Goal: Task Accomplishment & Management: Use online tool/utility

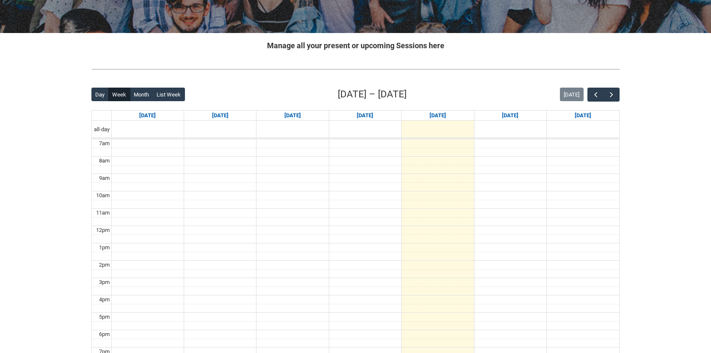
scroll to position [163, 0]
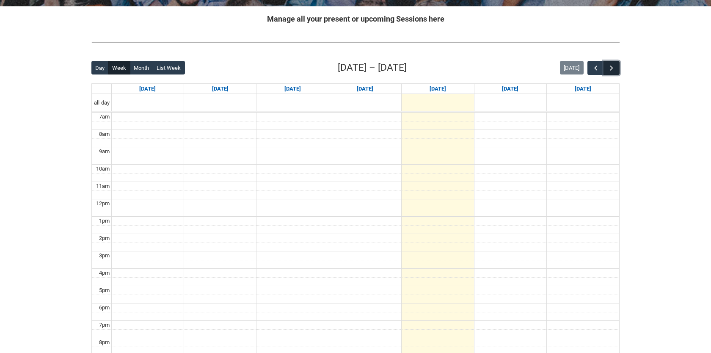
click at [614, 66] on span "button" at bounding box center [611, 68] width 8 height 8
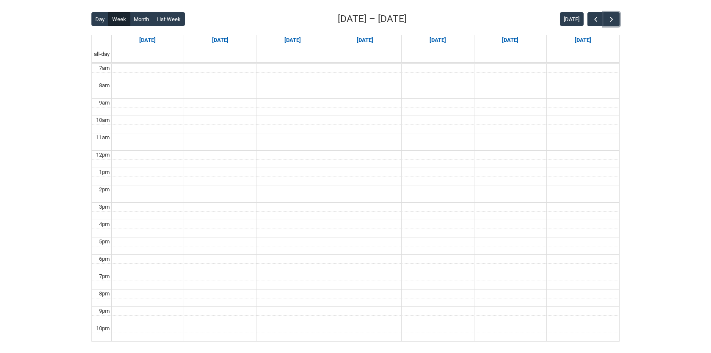
scroll to position [190, 0]
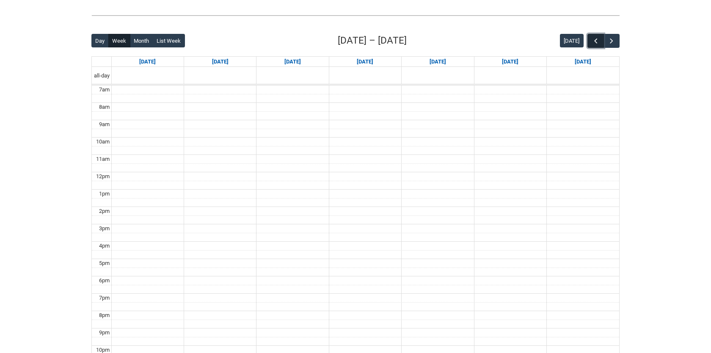
click at [598, 43] on span "button" at bounding box center [596, 41] width 8 height 8
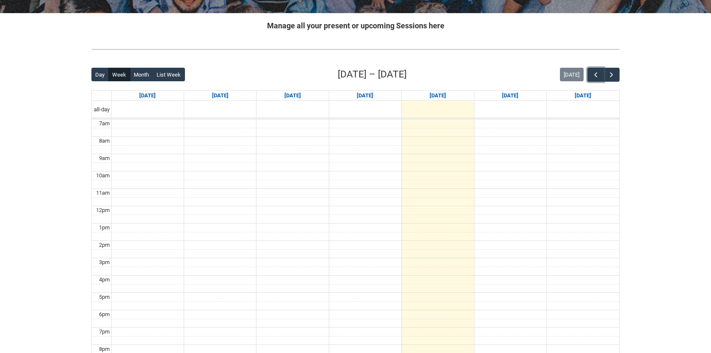
scroll to position [143, 0]
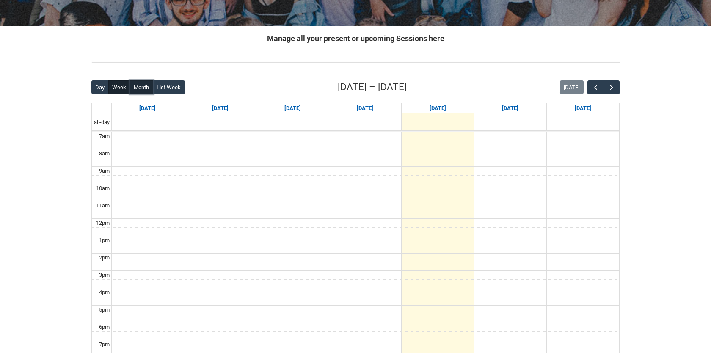
click at [145, 87] on button "Month" at bounding box center [141, 87] width 23 height 14
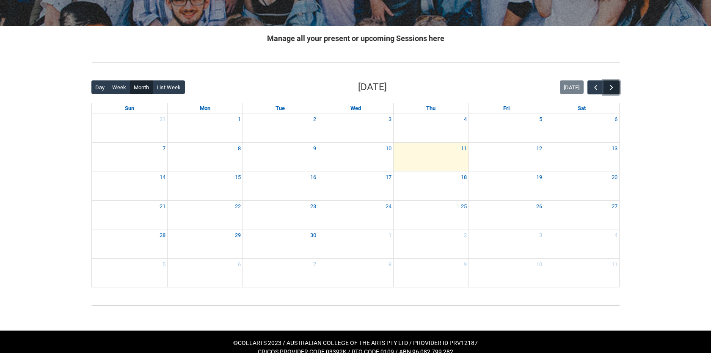
click at [611, 85] on span "button" at bounding box center [611, 87] width 8 height 8
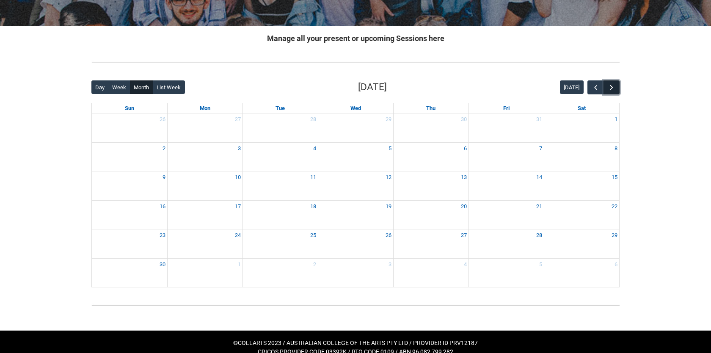
click at [611, 85] on span "button" at bounding box center [611, 87] width 8 height 8
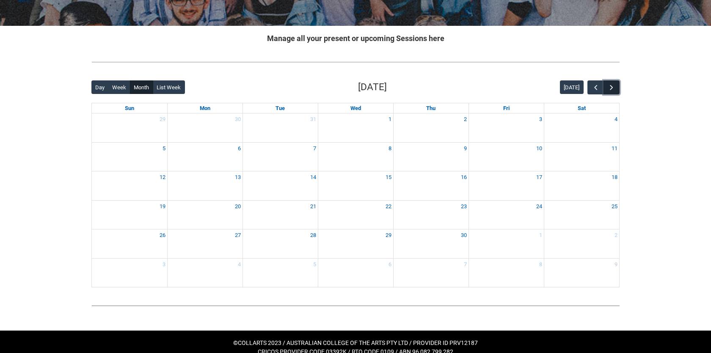
click at [611, 85] on span "button" at bounding box center [611, 87] width 8 height 8
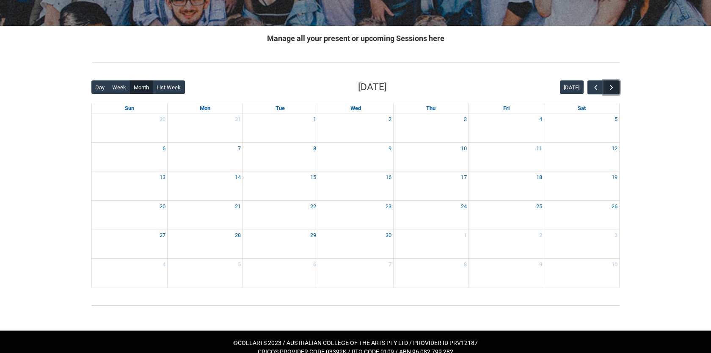
click at [611, 85] on span "button" at bounding box center [611, 87] width 8 height 8
click at [603, 85] on button "button" at bounding box center [595, 87] width 16 height 14
click at [573, 88] on button "[DATE]" at bounding box center [572, 87] width 24 height 14
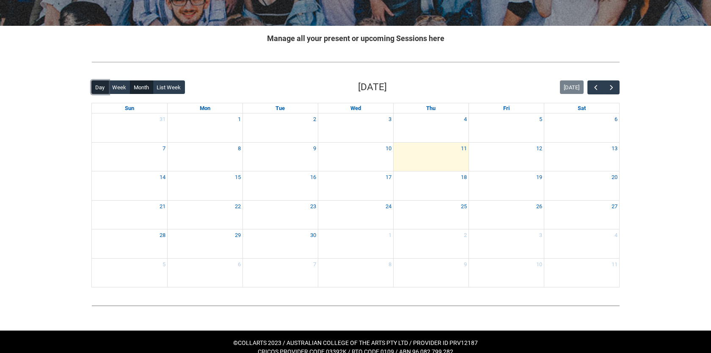
click at [94, 89] on button "Day" at bounding box center [99, 87] width 17 height 14
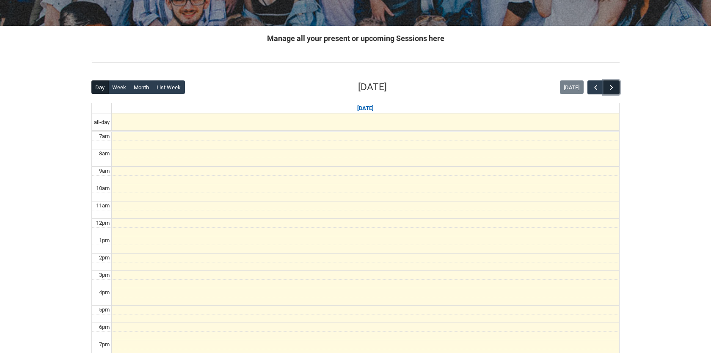
click at [608, 86] on span "button" at bounding box center [611, 87] width 8 height 8
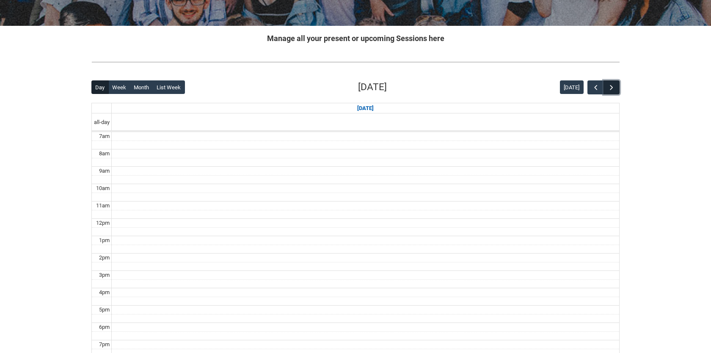
click at [612, 87] on span "button" at bounding box center [611, 87] width 8 height 8
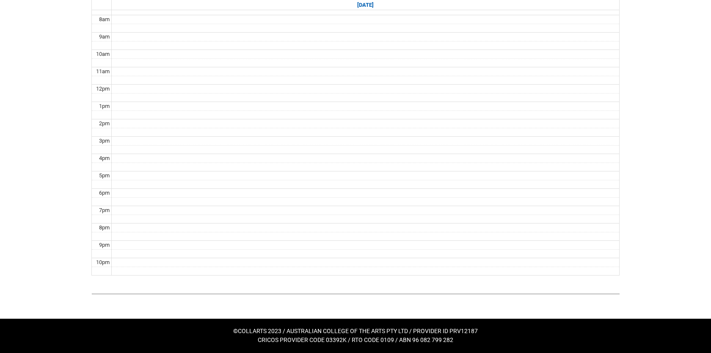
scroll to position [121, 0]
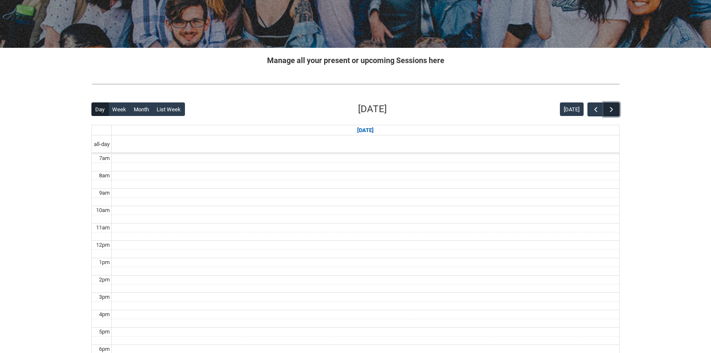
click at [610, 107] on span "button" at bounding box center [611, 109] width 8 height 8
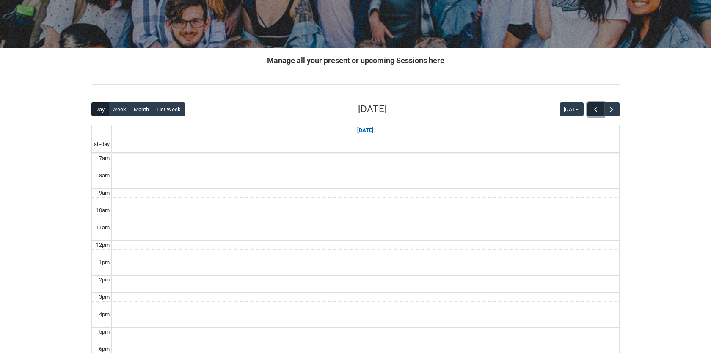
click at [596, 110] on span "button" at bounding box center [596, 109] width 8 height 8
click at [116, 106] on button "Week" at bounding box center [119, 109] width 22 height 14
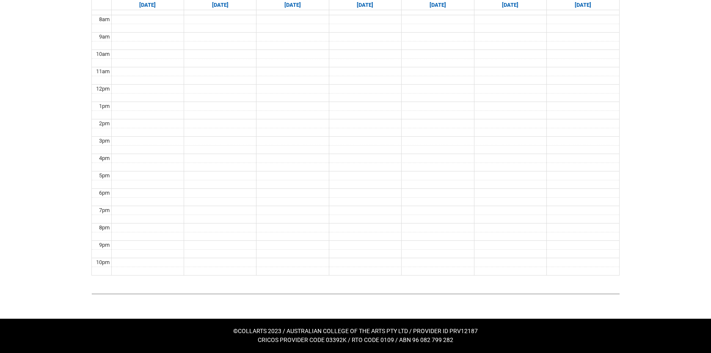
scroll to position [121, 0]
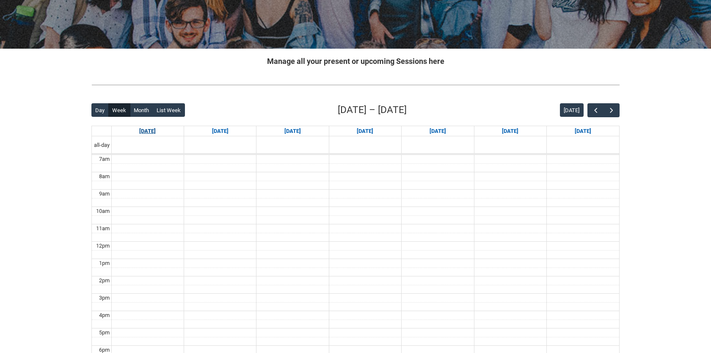
click at [148, 132] on link "[DATE]" at bounding box center [148, 131] width 20 height 10
click at [113, 111] on button "Week" at bounding box center [119, 110] width 22 height 14
